Goal: Use online tool/utility: Utilize a website feature to perform a specific function

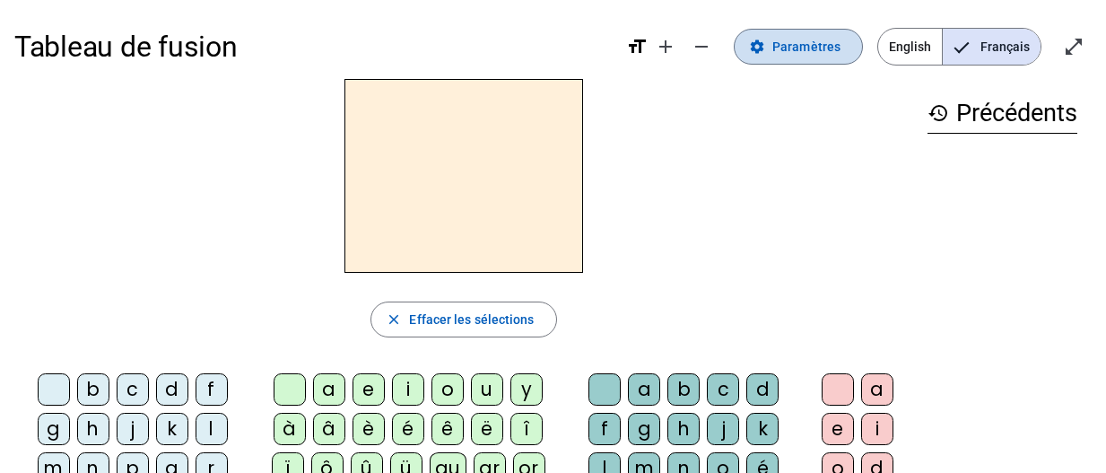
click at [812, 41] on span "Paramètres" at bounding box center [806, 47] width 68 height 22
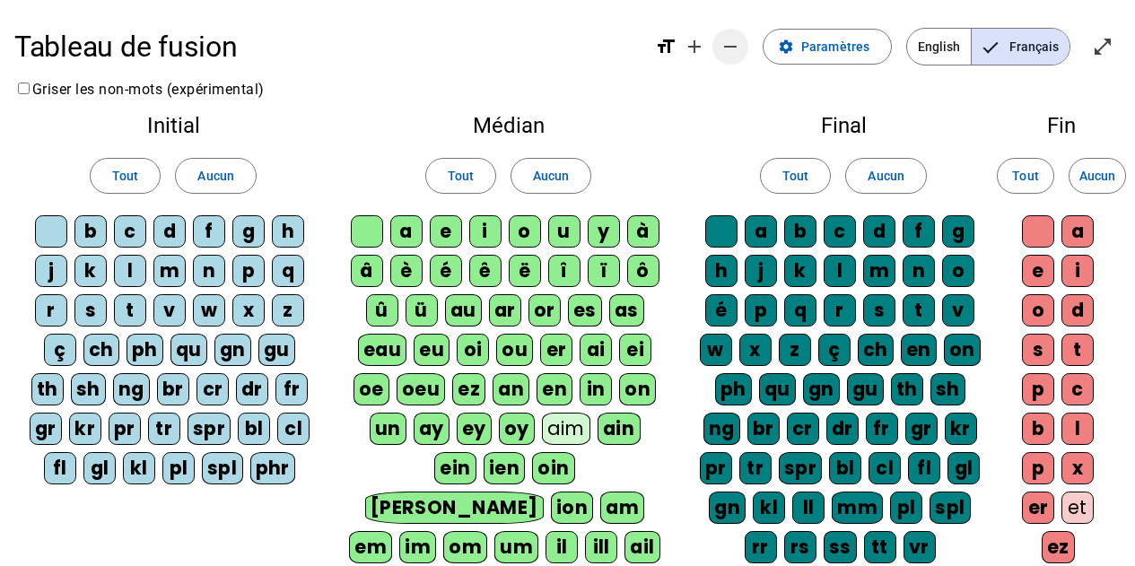
click at [752, 47] on span "Diminuer la taille de la police" at bounding box center [730, 46] width 43 height 43
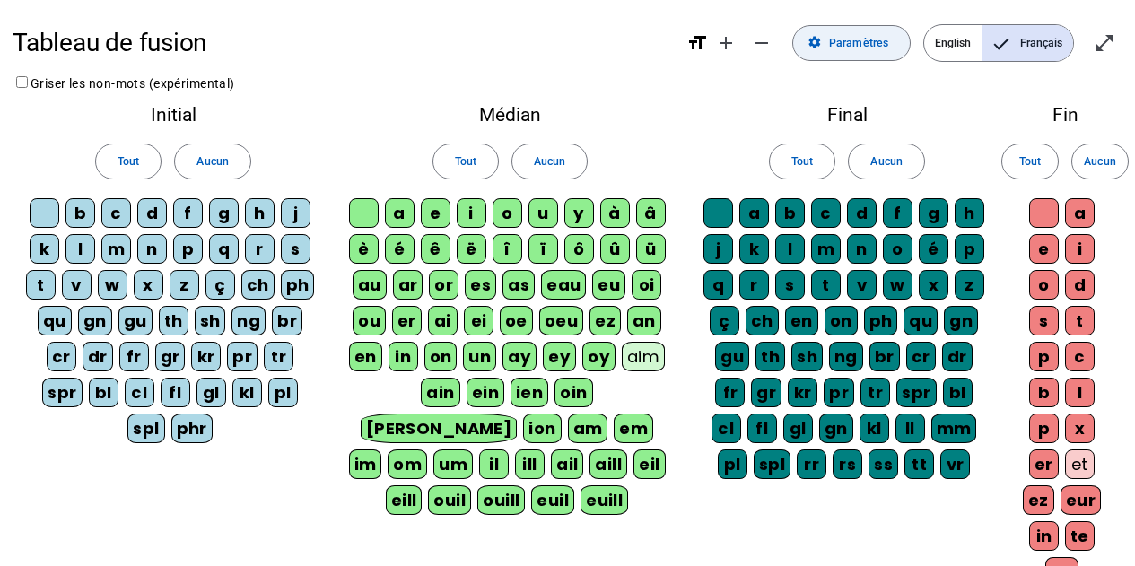
click at [852, 43] on span "Paramètres" at bounding box center [858, 43] width 59 height 19
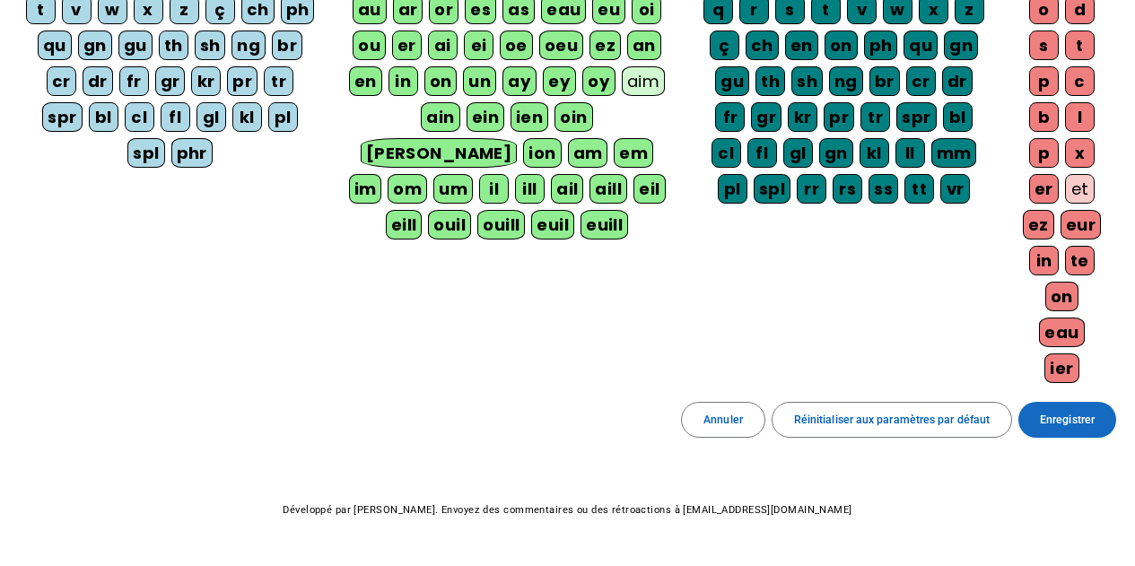
click at [1070, 401] on span at bounding box center [1067, 419] width 98 height 43
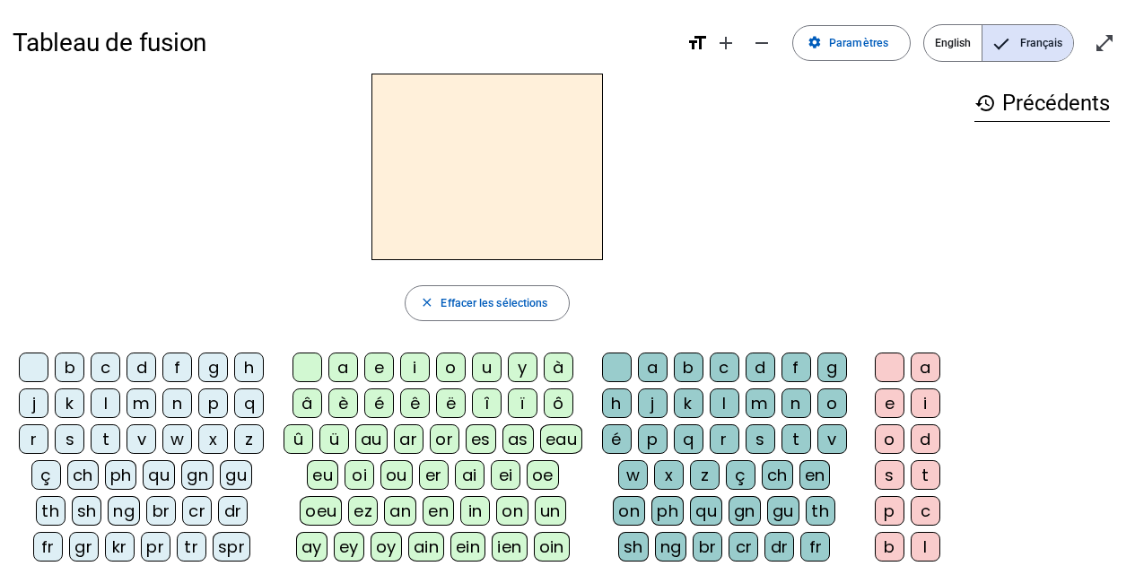
click at [68, 365] on div "b" at bounding box center [70, 368] width 30 height 30
click at [381, 367] on div "e" at bounding box center [379, 368] width 30 height 30
click at [718, 363] on div "c" at bounding box center [724, 368] width 30 height 30
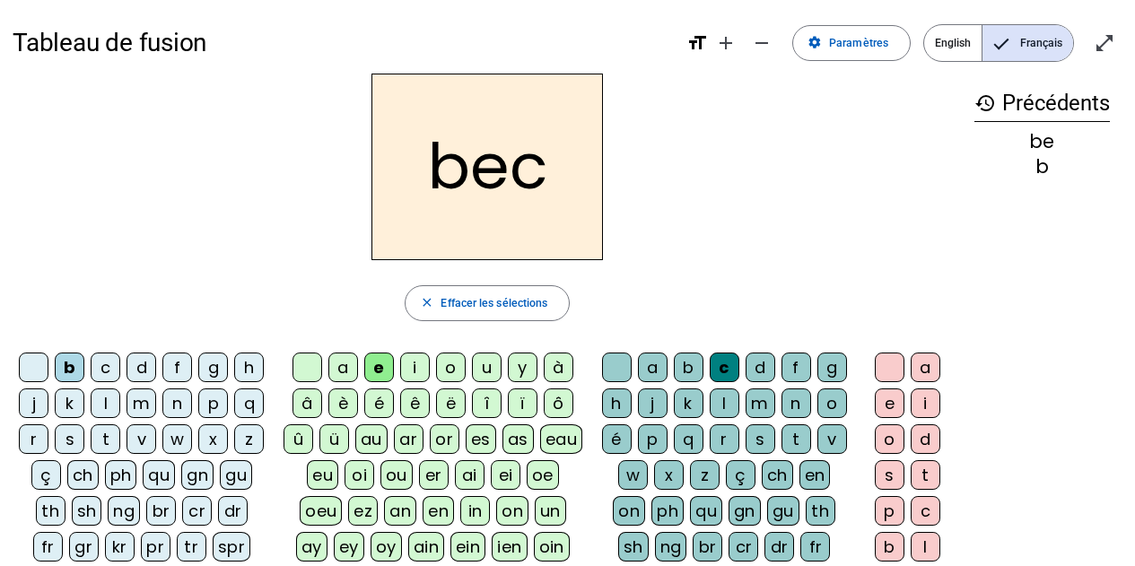
click at [76, 443] on div "s" at bounding box center [70, 439] width 30 height 30
click at [344, 370] on div "a" at bounding box center [343, 368] width 30 height 30
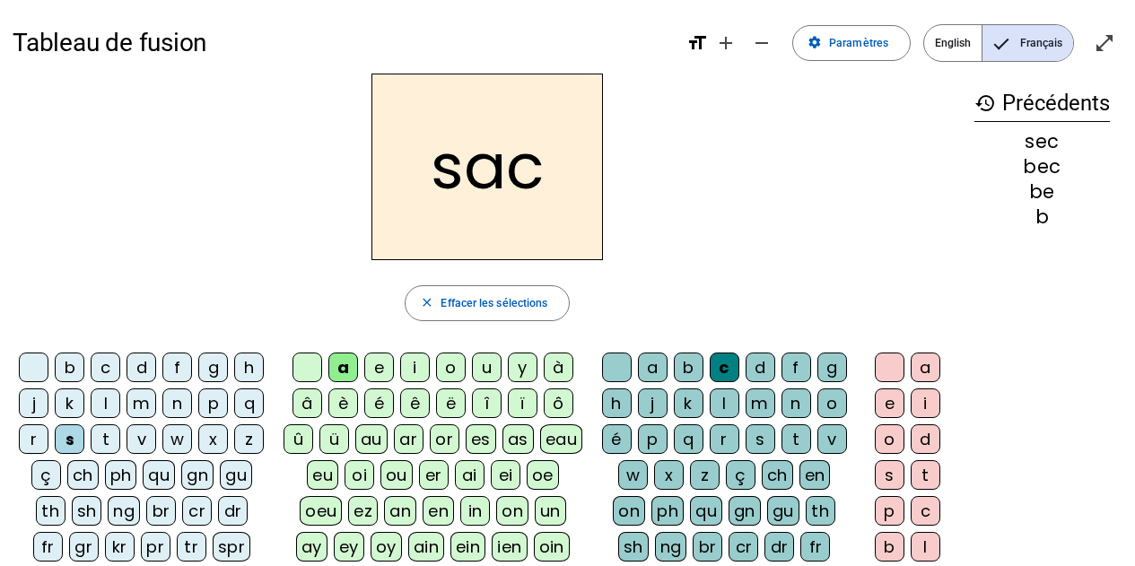
click at [607, 363] on div at bounding box center [617, 368] width 30 height 30
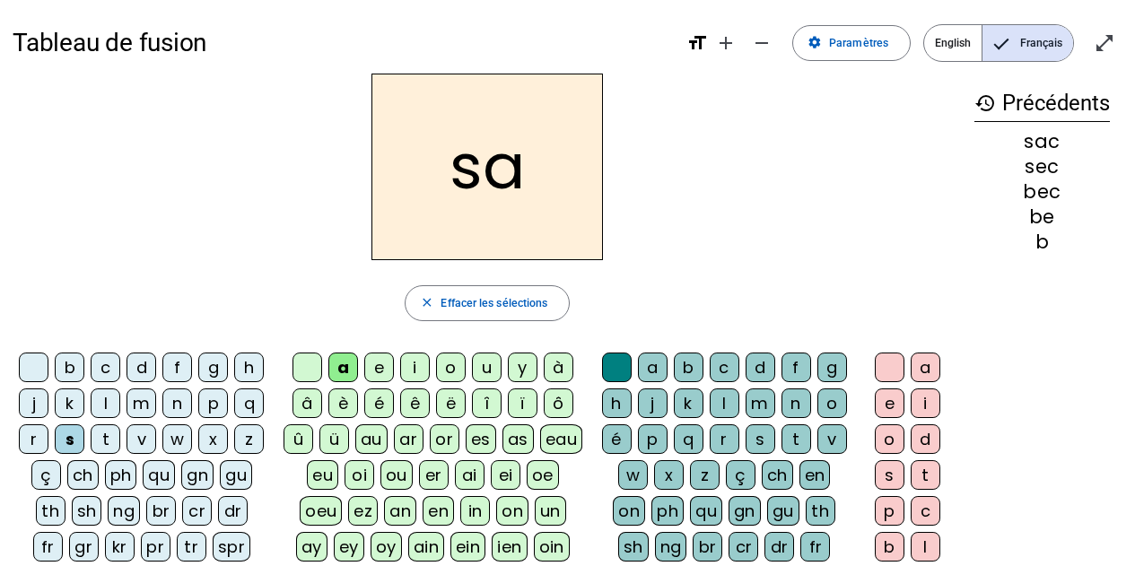
click at [142, 438] on div "v" at bounding box center [141, 439] width 30 height 30
click at [721, 397] on div "l" at bounding box center [724, 403] width 30 height 30
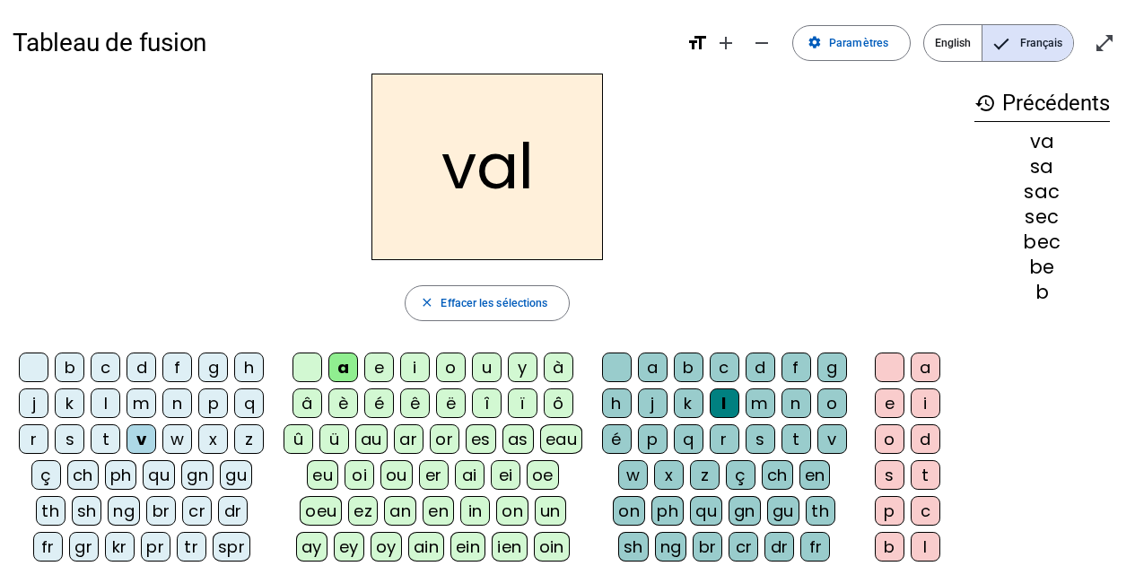
click at [144, 405] on div "m" at bounding box center [141, 403] width 30 height 30
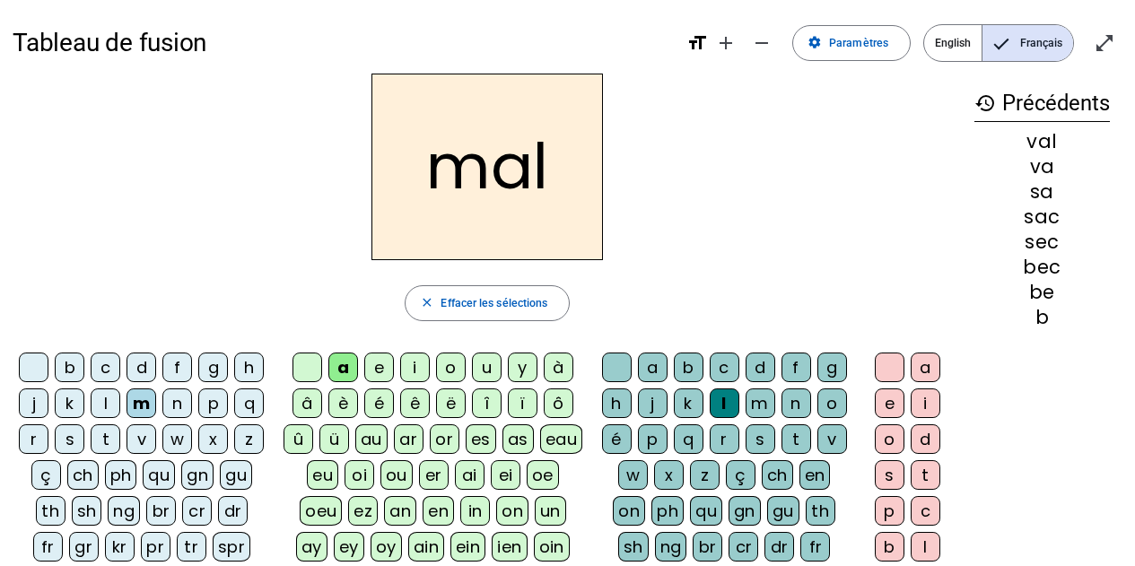
click at [414, 369] on div "i" at bounding box center [415, 368] width 30 height 30
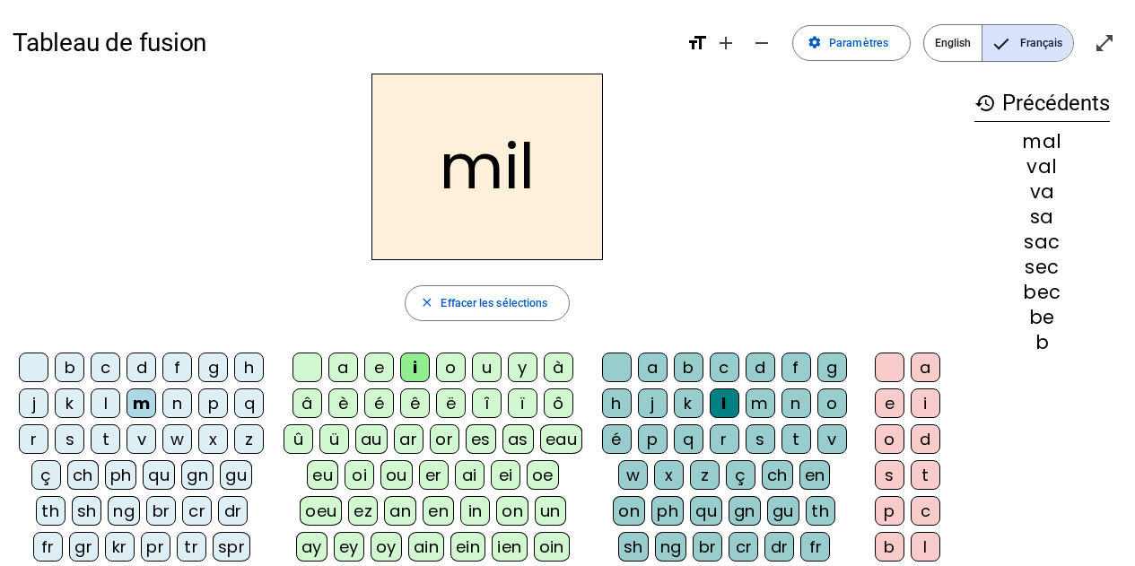
click at [74, 437] on div "s" at bounding box center [70, 439] width 30 height 30
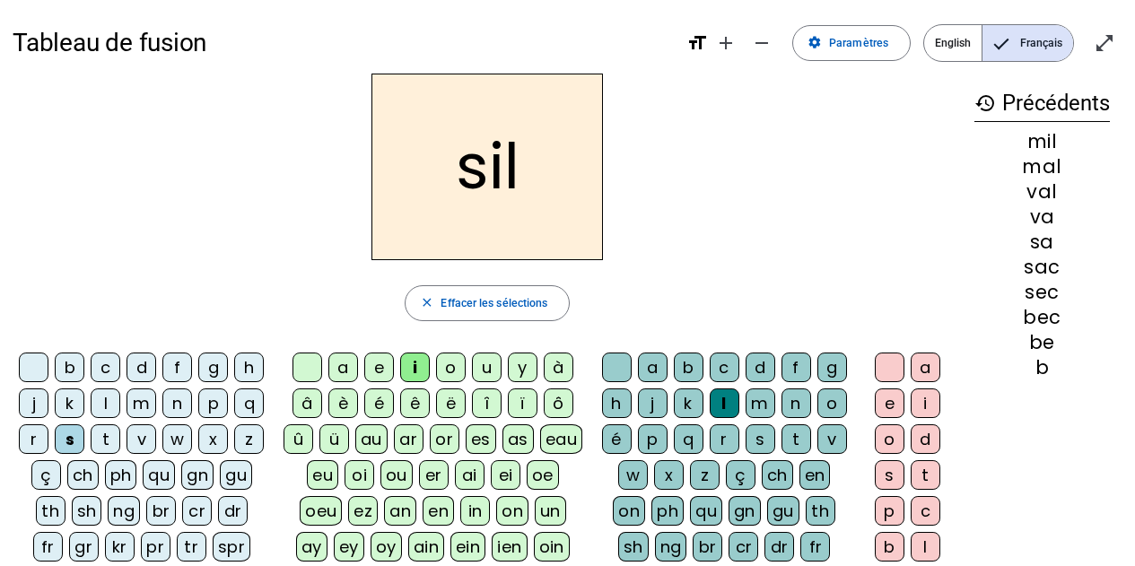
click at [341, 370] on div "a" at bounding box center [343, 368] width 30 height 30
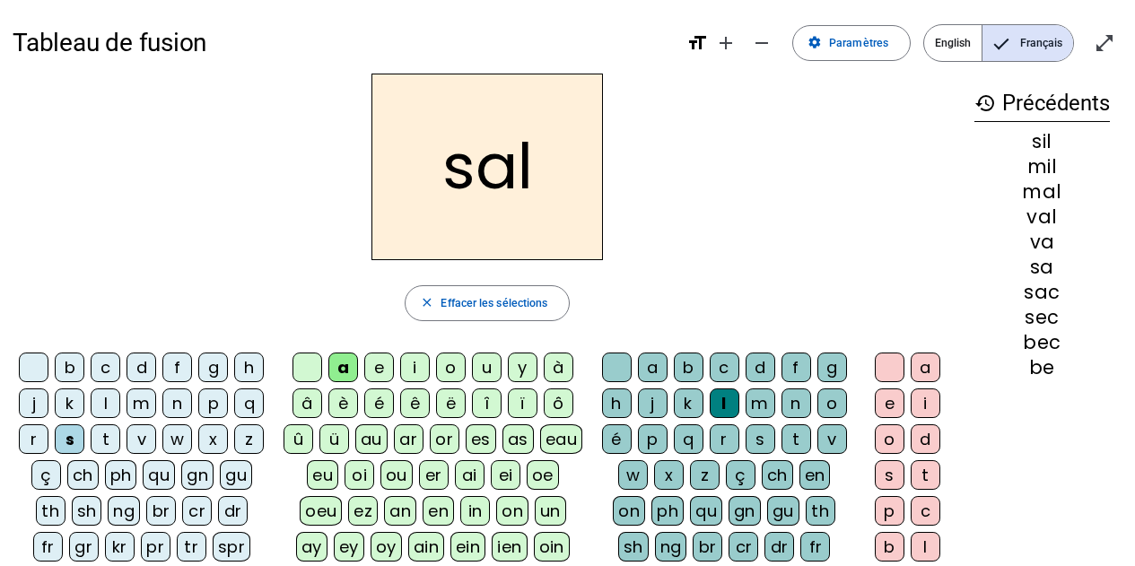
click at [448, 374] on div "o" at bounding box center [451, 368] width 30 height 30
click at [382, 368] on div "e" at bounding box center [379, 368] width 30 height 30
click at [222, 370] on div "g" at bounding box center [213, 368] width 30 height 30
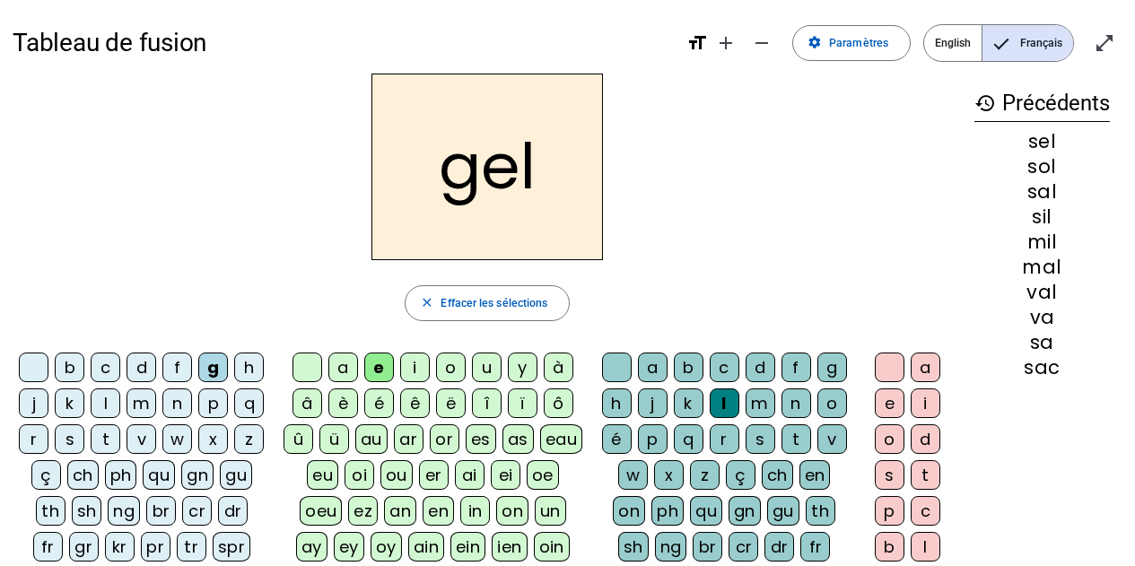
click at [77, 370] on div "b" at bounding box center [70, 368] width 30 height 30
click at [109, 437] on div "t" at bounding box center [106, 439] width 30 height 30
